Goal: Task Accomplishment & Management: Use online tool/utility

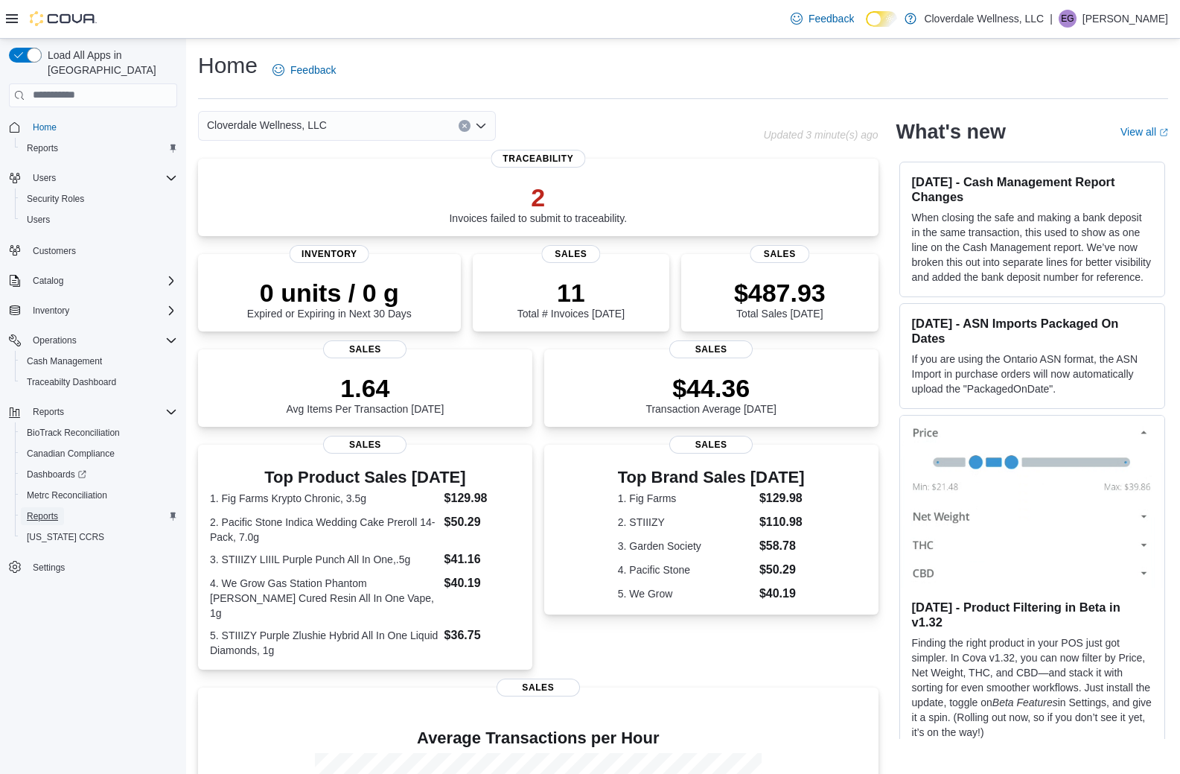
click at [49, 510] on span "Reports" at bounding box center [42, 516] width 31 height 12
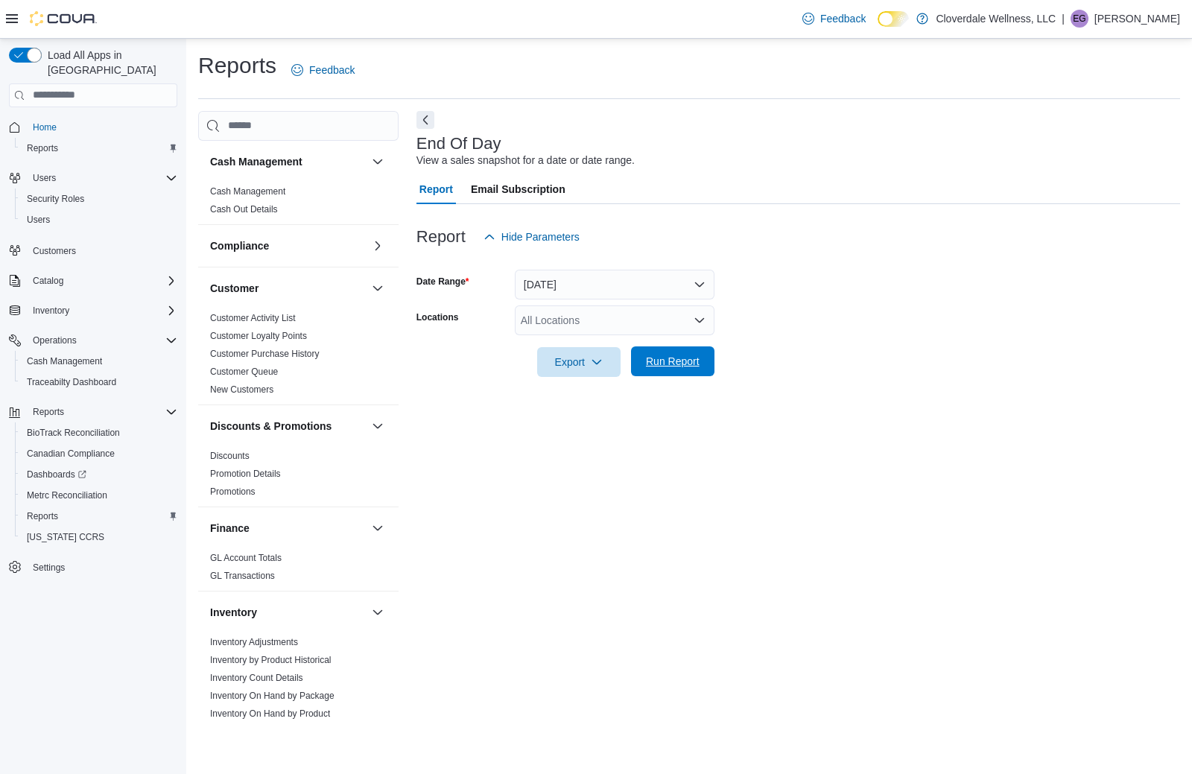
click at [688, 364] on span "Run Report" at bounding box center [673, 361] width 54 height 15
